Goal: Task Accomplishment & Management: Manage account settings

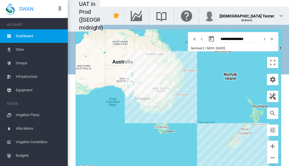
click at [32, 115] on span "Irrigation Plans" at bounding box center [39, 115] width 47 height 14
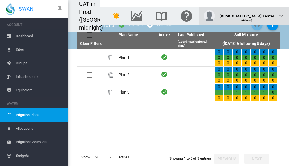
click at [261, 15] on div "(Admin)" at bounding box center [247, 18] width 55 height 6
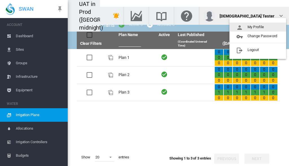
click at [258, 27] on button "My Profile" at bounding box center [257, 27] width 57 height 9
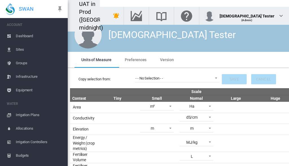
click at [135, 60] on span "Preferences" at bounding box center [136, 60] width 22 height 5
